Goal: Task Accomplishment & Management: Complete application form

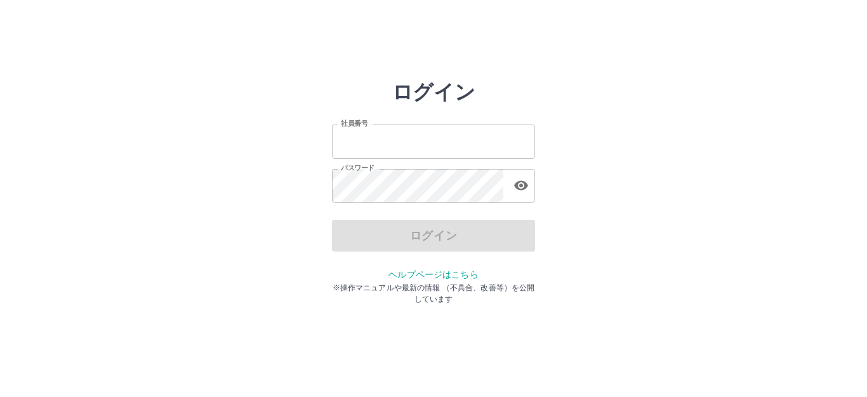
type input "*******"
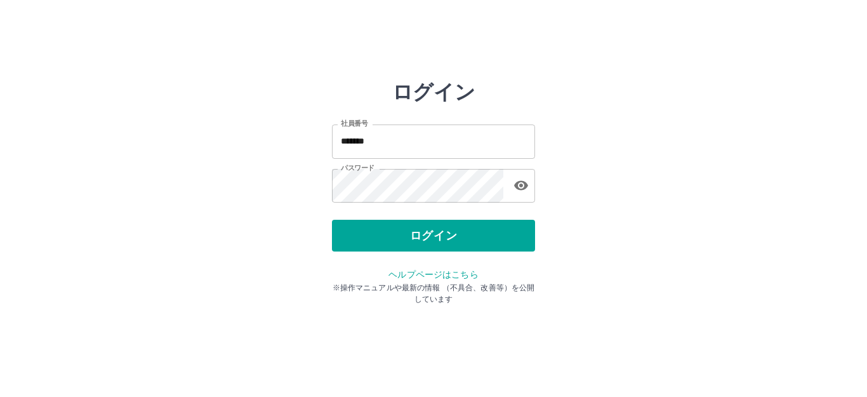
click at [383, 238] on div "ログイン" at bounding box center [433, 236] width 203 height 32
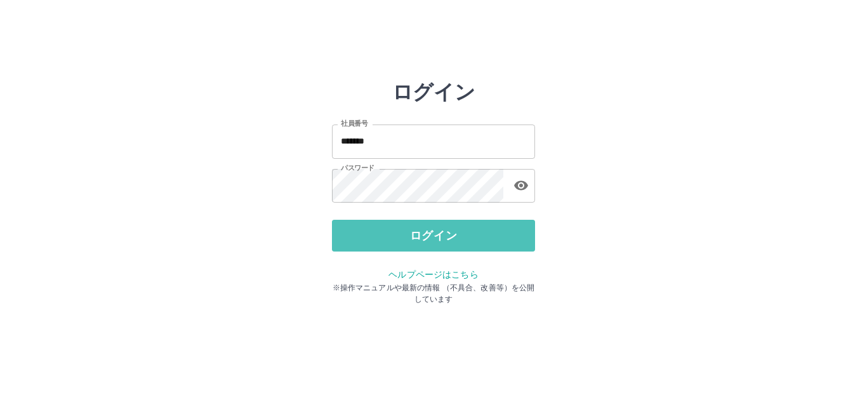
click at [383, 238] on button "ログイン" at bounding box center [433, 236] width 203 height 32
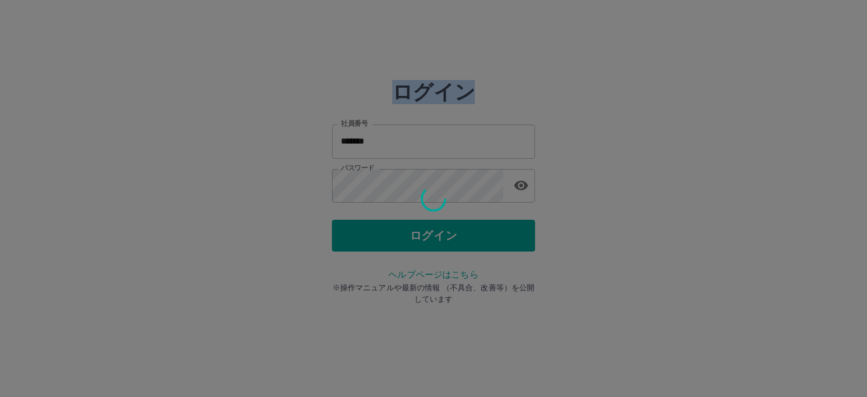
click at [383, 238] on div at bounding box center [433, 198] width 867 height 397
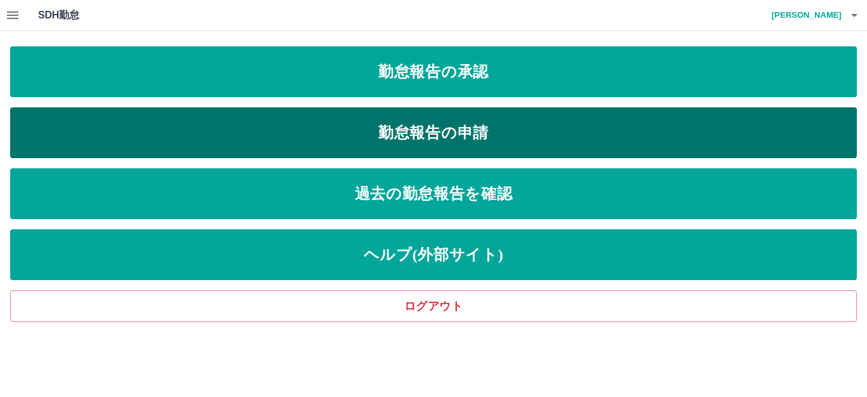
click at [461, 129] on link "勤怠報告の申請" at bounding box center [433, 132] width 846 height 51
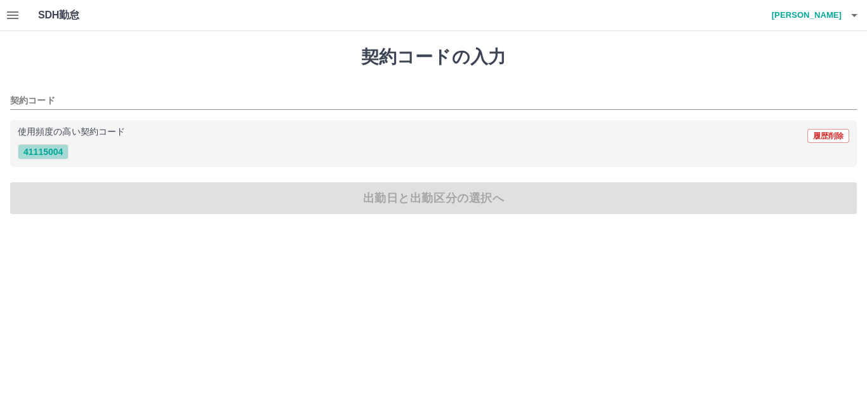
click at [46, 150] on button "41115004" at bounding box center [43, 151] width 51 height 15
type input "********"
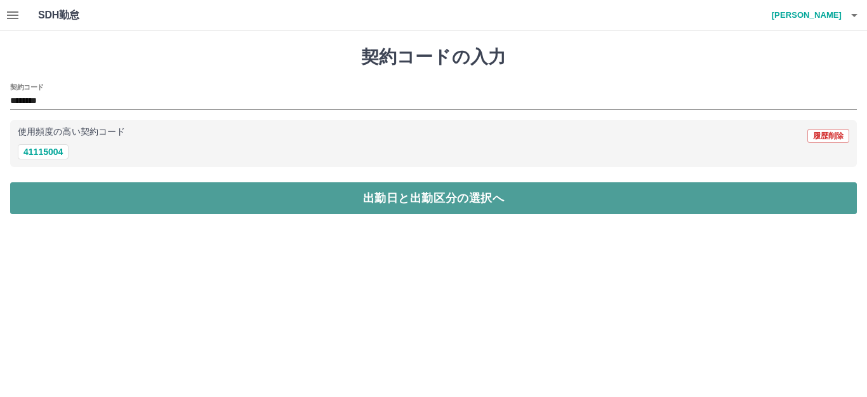
click at [35, 196] on button "出勤日と出勤区分の選択へ" at bounding box center [433, 198] width 846 height 32
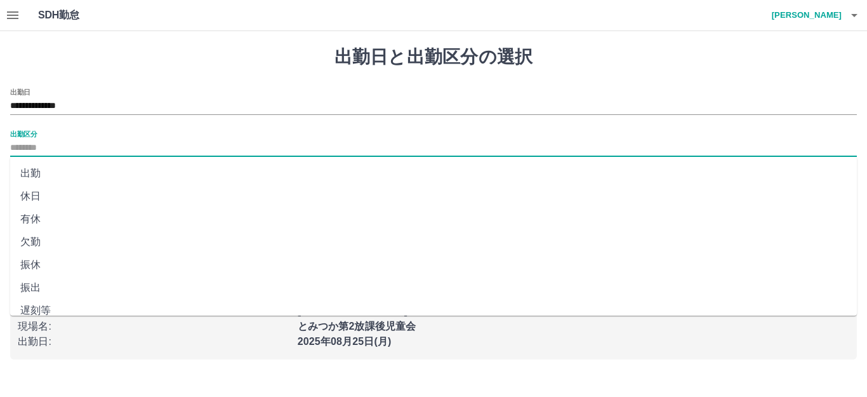
click at [43, 150] on input "出勤区分" at bounding box center [433, 148] width 846 height 16
click at [39, 308] on li "遅刻等" at bounding box center [433, 310] width 846 height 23
type input "***"
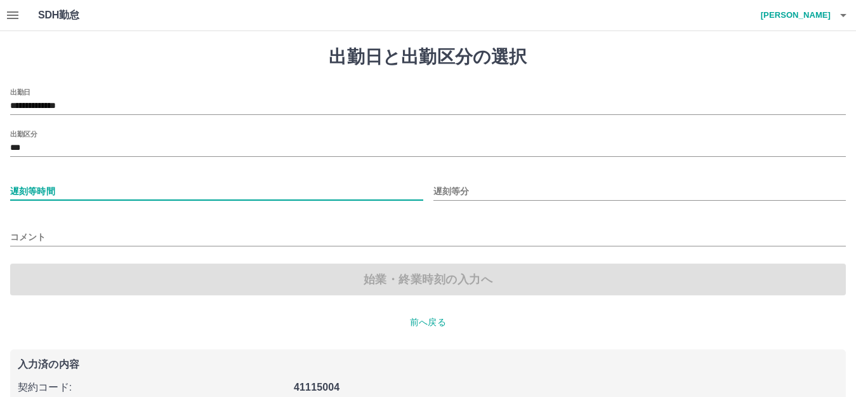
click at [23, 188] on input "遅刻等時間" at bounding box center [216, 191] width 413 height 18
type input "**"
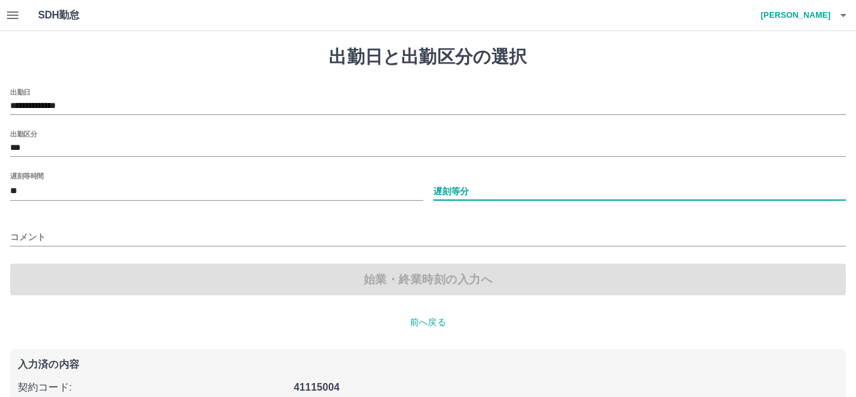
drag, startPoint x: 467, startPoint y: 186, endPoint x: 479, endPoint y: 192, distance: 13.6
click at [467, 186] on input "遅刻等分" at bounding box center [639, 191] width 413 height 18
type input "*"
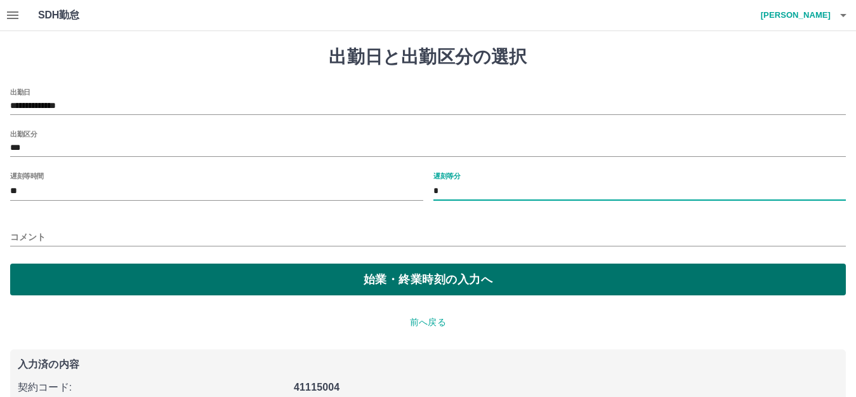
click at [341, 289] on button "始業・終業時刻の入力へ" at bounding box center [428, 279] width 836 height 32
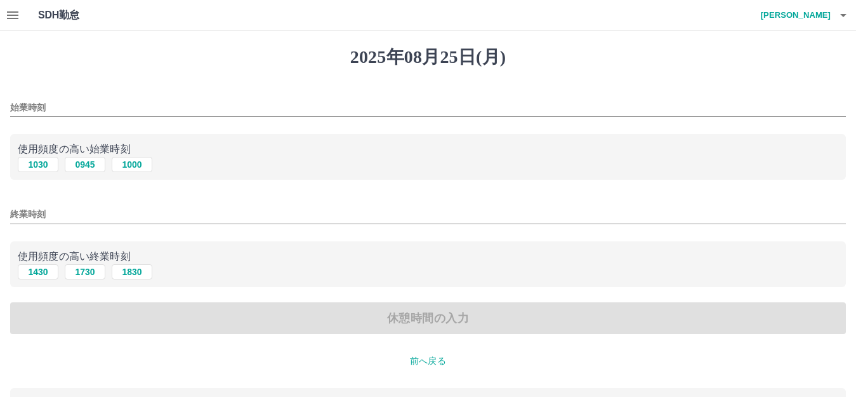
click at [49, 112] on input "始業時刻" at bounding box center [428, 107] width 836 height 18
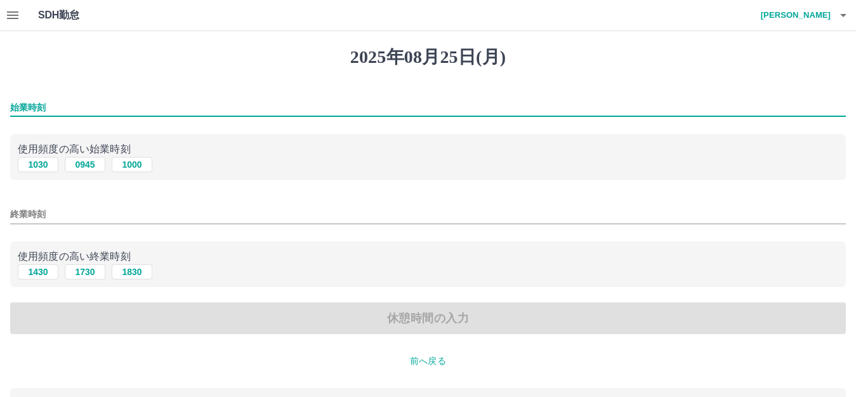
type input "****"
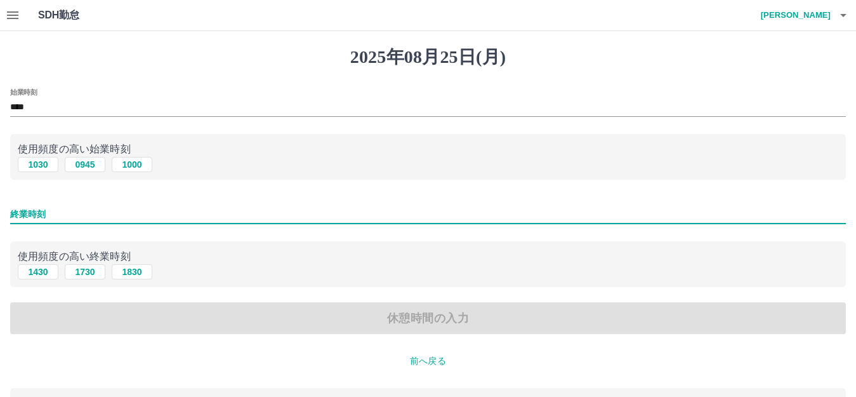
click at [36, 216] on input "終業時刻" at bounding box center [428, 214] width 836 height 18
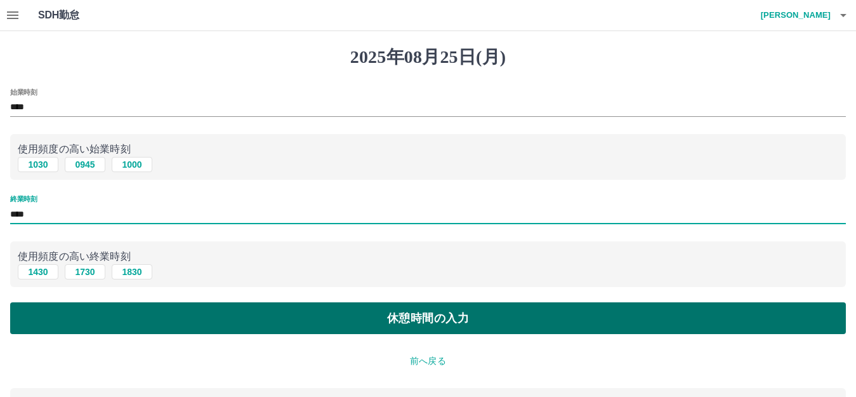
type input "****"
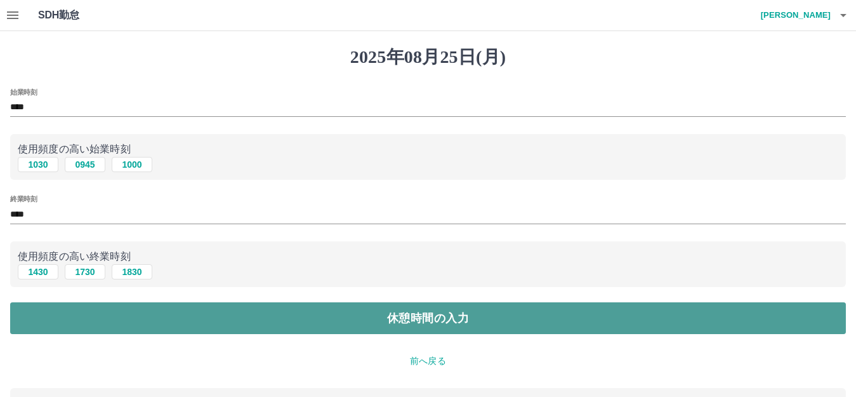
click at [63, 321] on button "休憩時間の入力" at bounding box center [428, 318] width 836 height 32
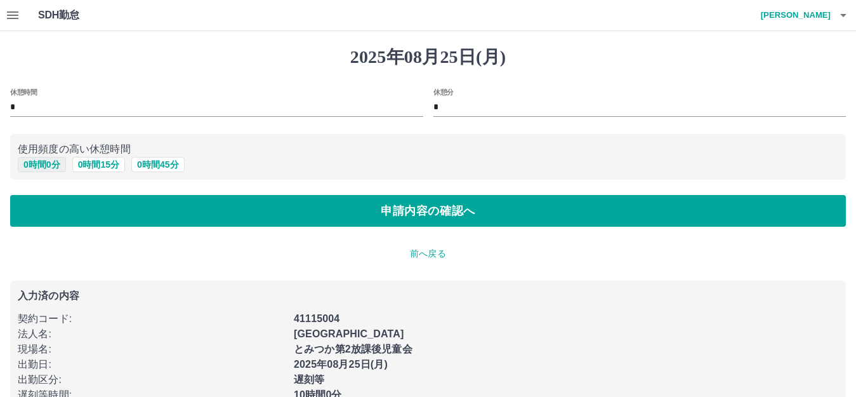
click at [41, 164] on button "0 時間 0 分" at bounding box center [42, 164] width 48 height 15
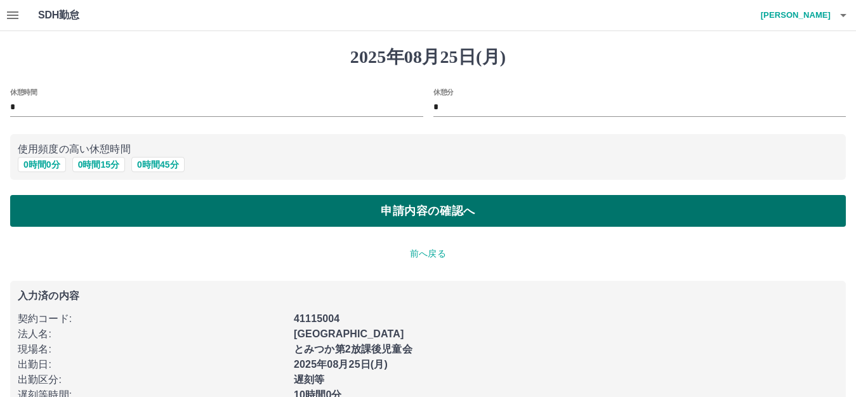
click at [34, 211] on button "申請内容の確認へ" at bounding box center [428, 211] width 836 height 32
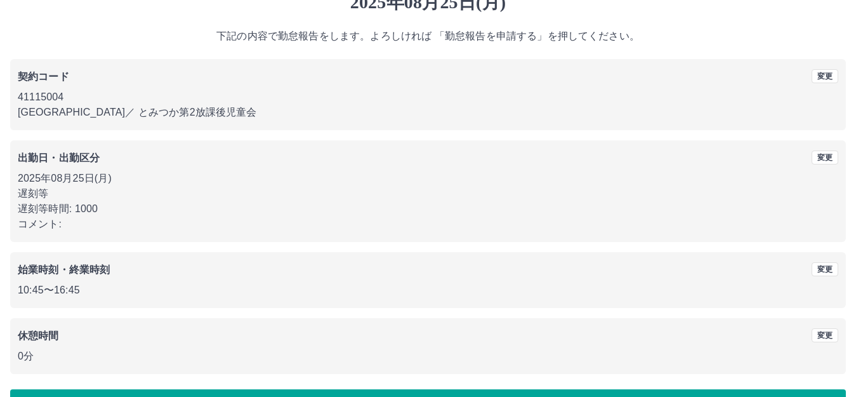
scroll to position [94, 0]
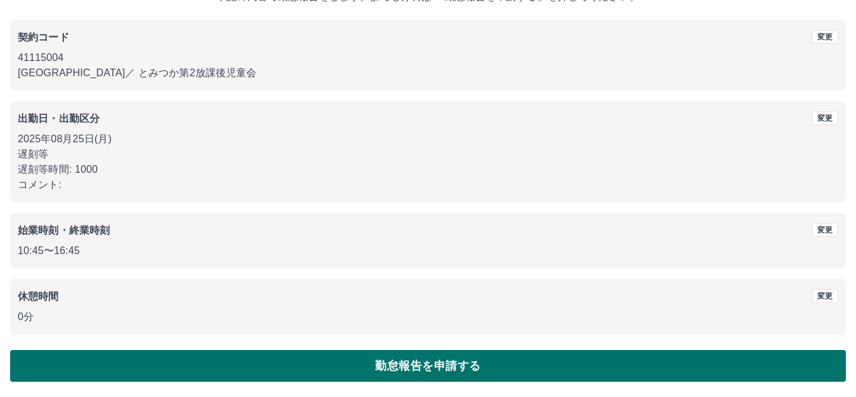
click at [183, 356] on button "勤怠報告を申請する" at bounding box center [428, 366] width 836 height 32
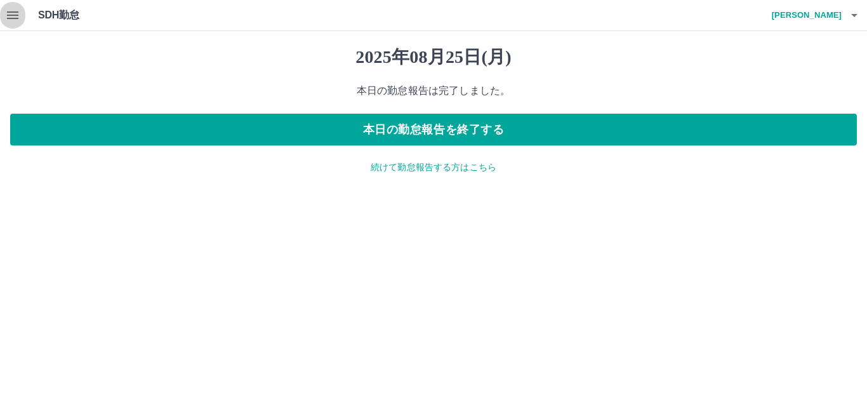
click at [10, 22] on icon "button" at bounding box center [12, 15] width 15 height 15
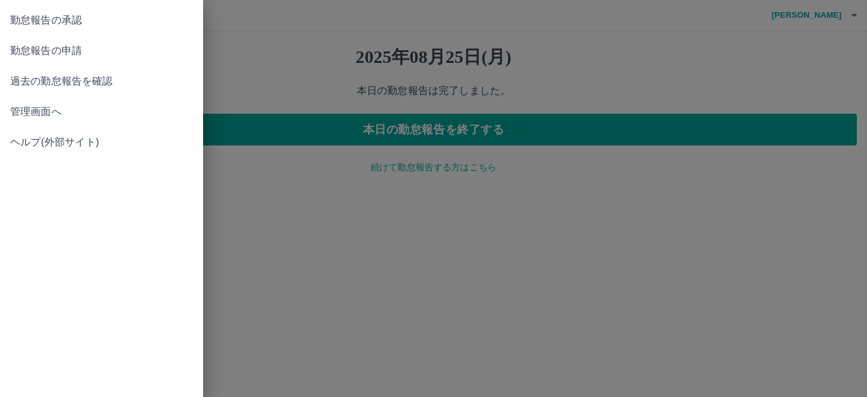
click at [10, 22] on span "勤怠報告の承認" at bounding box center [101, 20] width 183 height 15
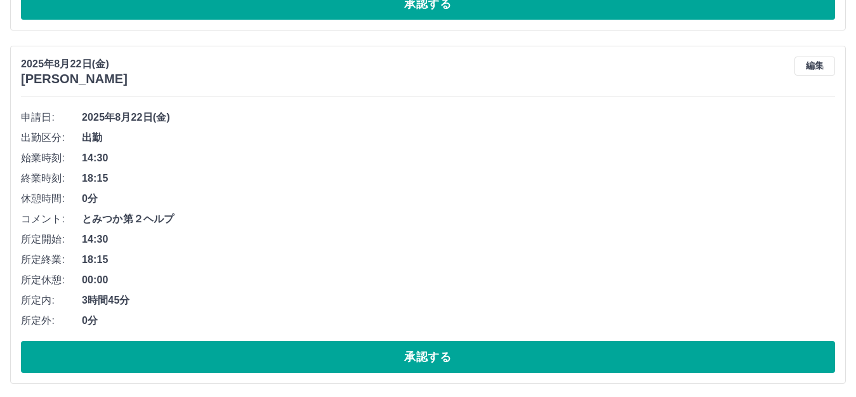
scroll to position [1206, 0]
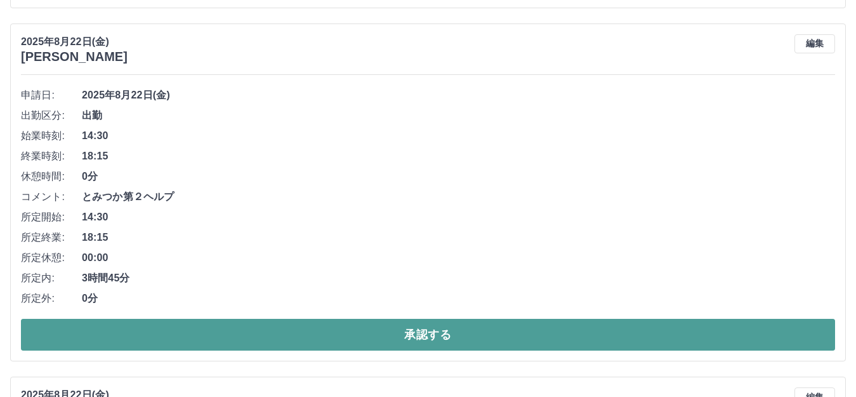
click at [240, 332] on button "承認する" at bounding box center [428, 335] width 814 height 32
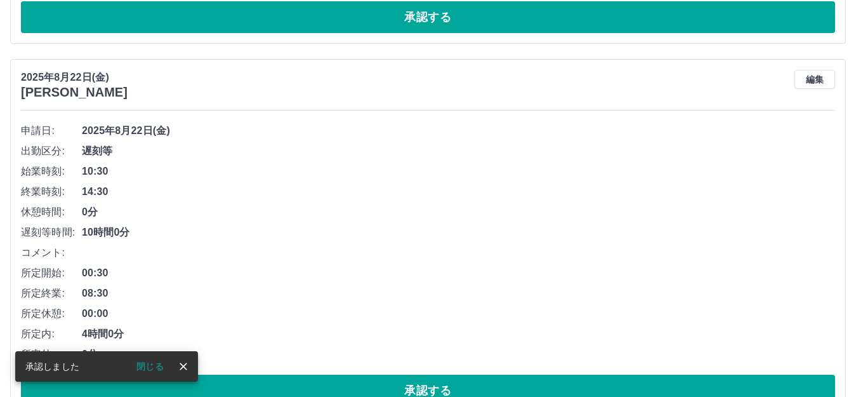
scroll to position [1170, 0]
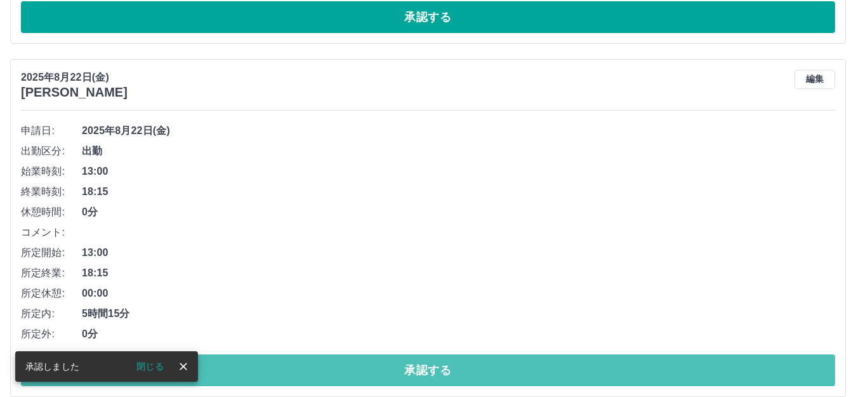
click at [253, 377] on button "承認する" at bounding box center [428, 370] width 814 height 32
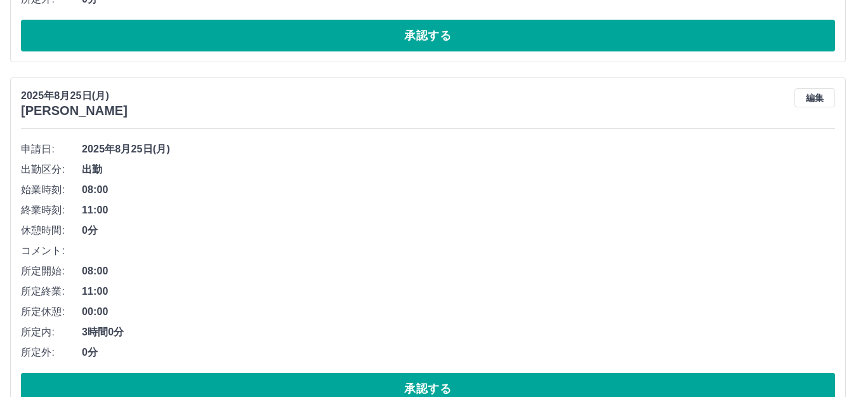
scroll to position [500, 0]
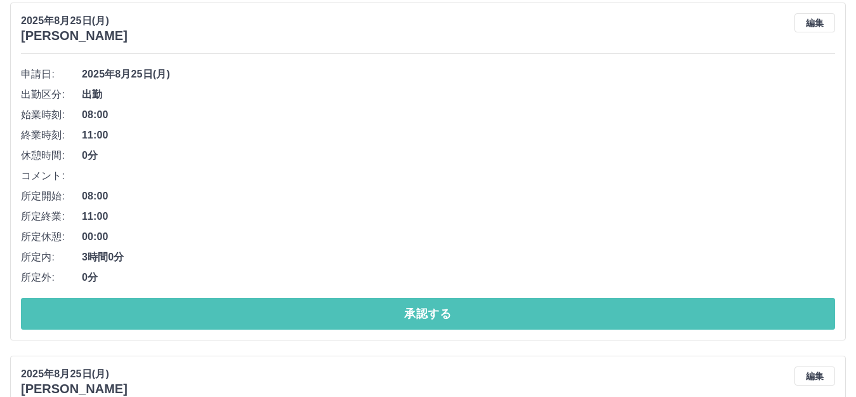
click at [469, 328] on button "承認する" at bounding box center [428, 314] width 814 height 32
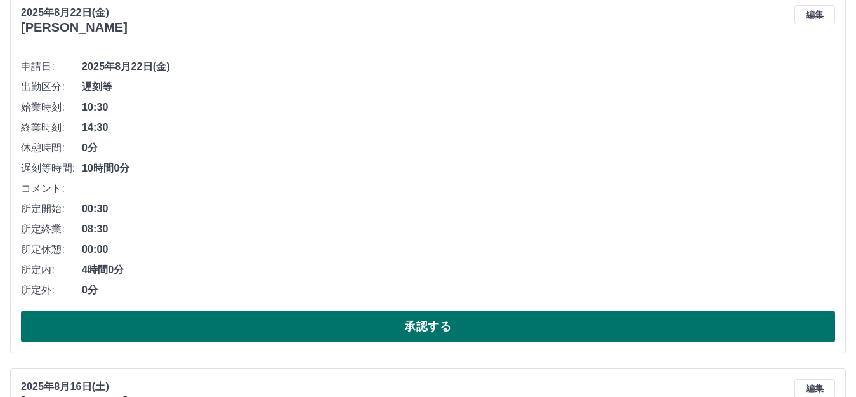
scroll to position [952, 0]
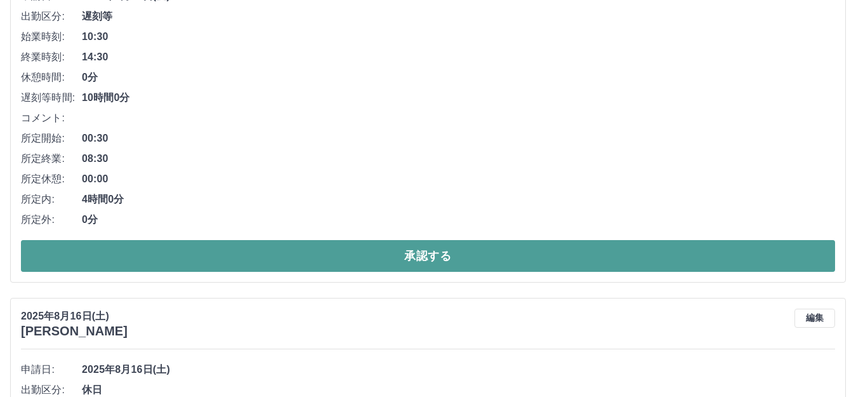
click at [395, 253] on button "承認する" at bounding box center [428, 256] width 814 height 32
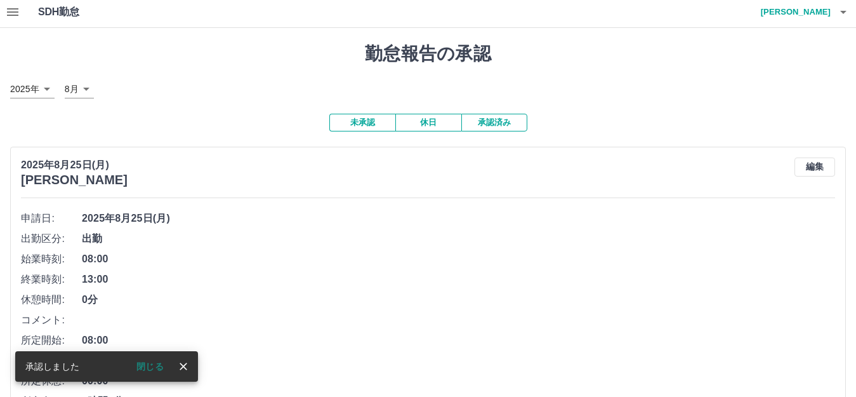
scroll to position [0, 0]
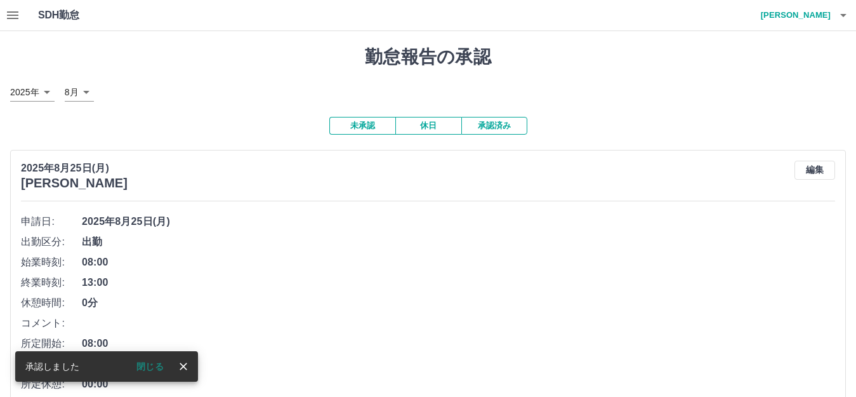
click at [507, 129] on button "承認済み" at bounding box center [494, 126] width 66 height 18
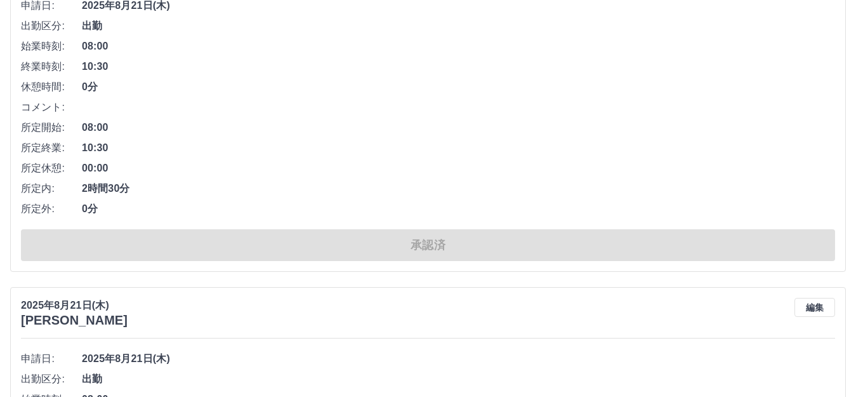
scroll to position [2284, 0]
